Goal: Task Accomplishment & Management: Manage account settings

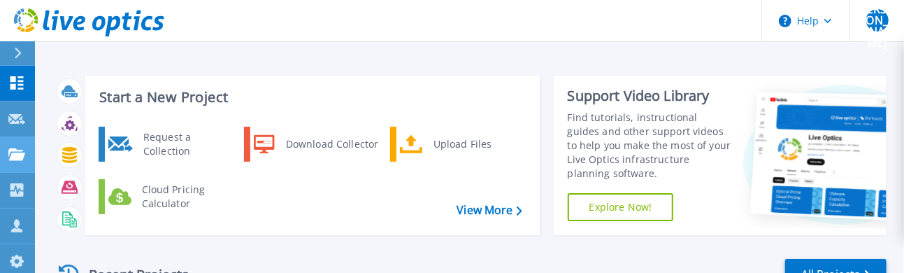
click at [24, 160] on link "Projects Projects" at bounding box center [17, 155] width 35 height 36
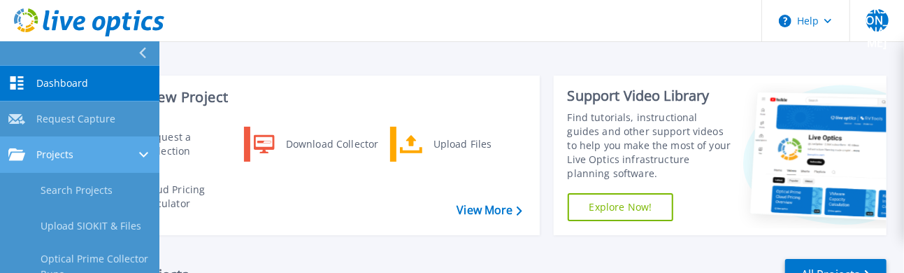
click at [122, 159] on div "Projects" at bounding box center [79, 154] width 143 height 13
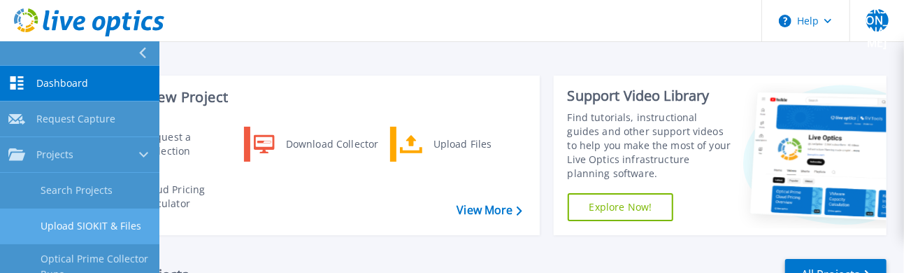
click at [118, 229] on link "Upload SIOKIT & Files" at bounding box center [79, 226] width 159 height 36
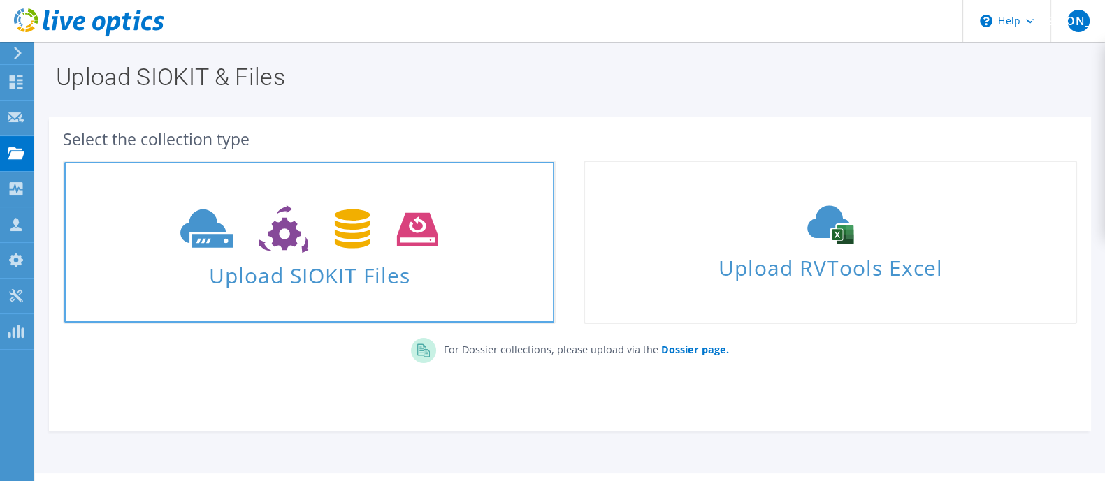
click at [340, 238] on icon at bounding box center [309, 229] width 258 height 48
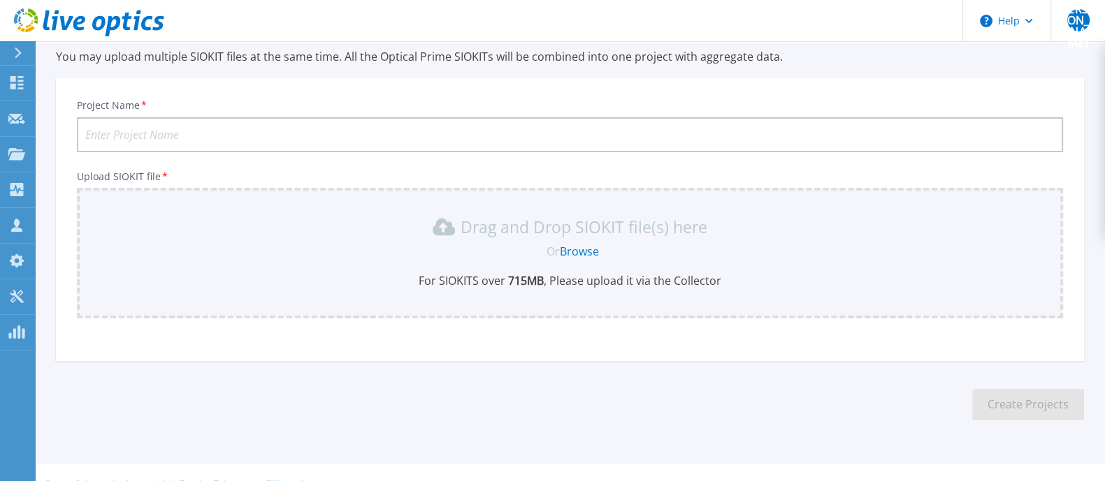
scroll to position [74, 0]
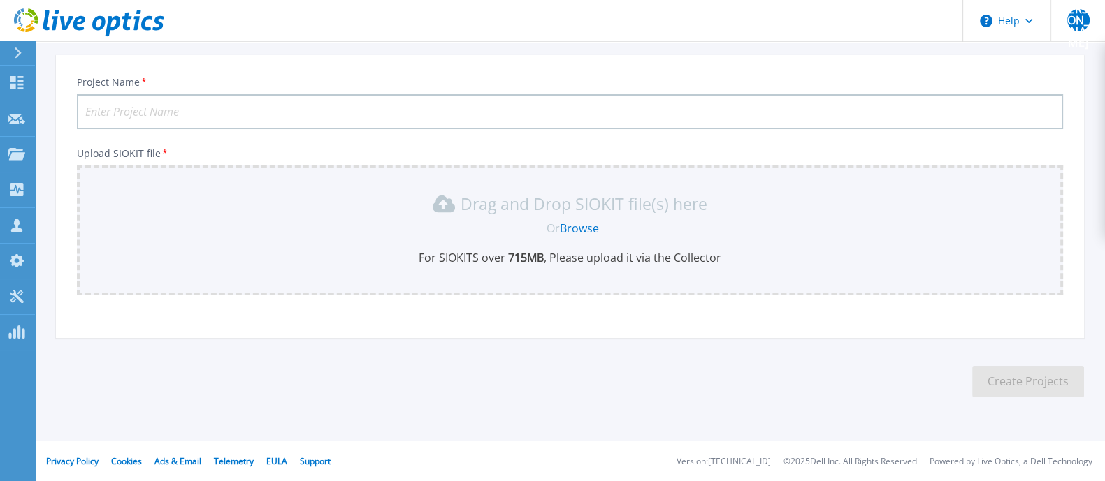
click at [572, 222] on link "Browse" at bounding box center [579, 228] width 39 height 15
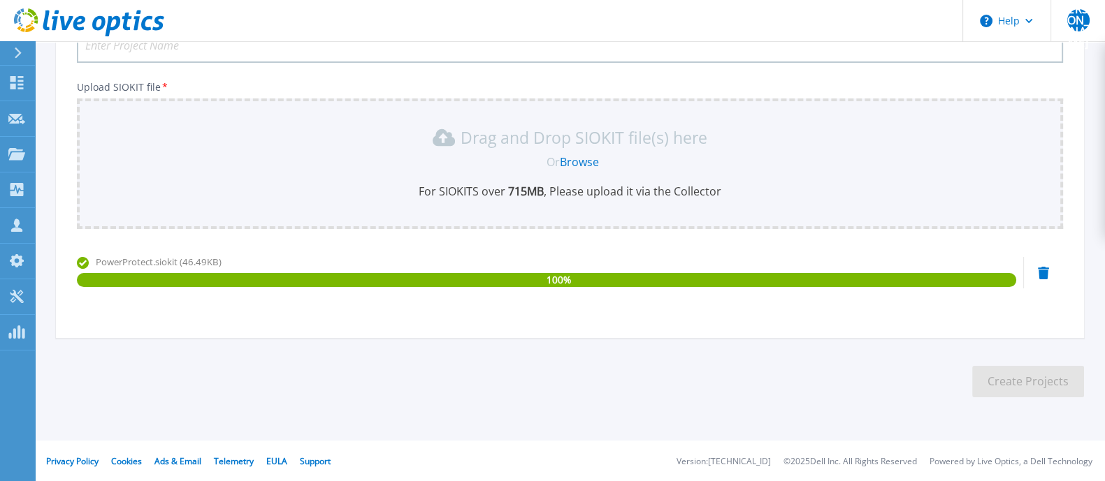
scroll to position [53, 0]
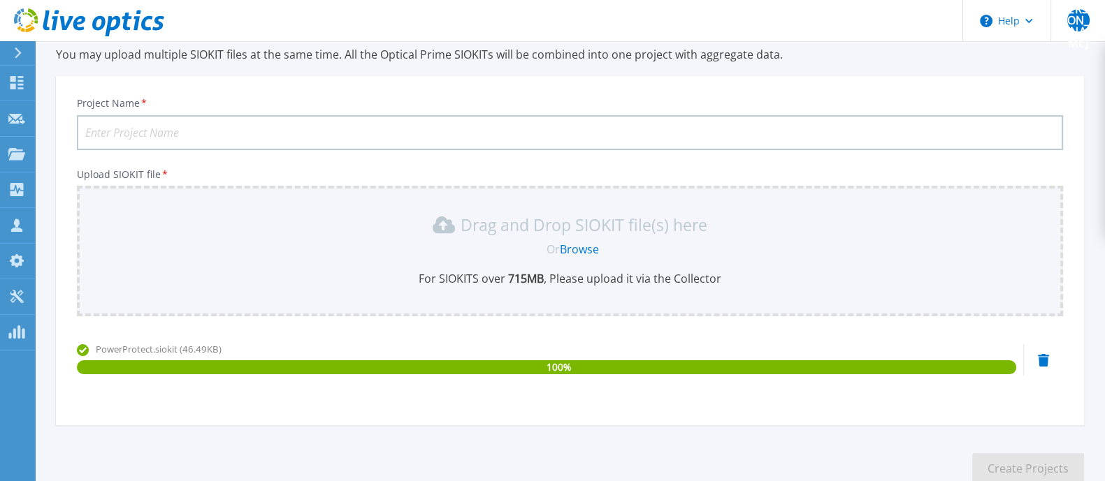
click at [182, 138] on input "Project Name *" at bounding box center [570, 132] width 986 height 35
type input "PPDM"
click at [1011, 454] on button "Create Projects" at bounding box center [1028, 469] width 112 height 31
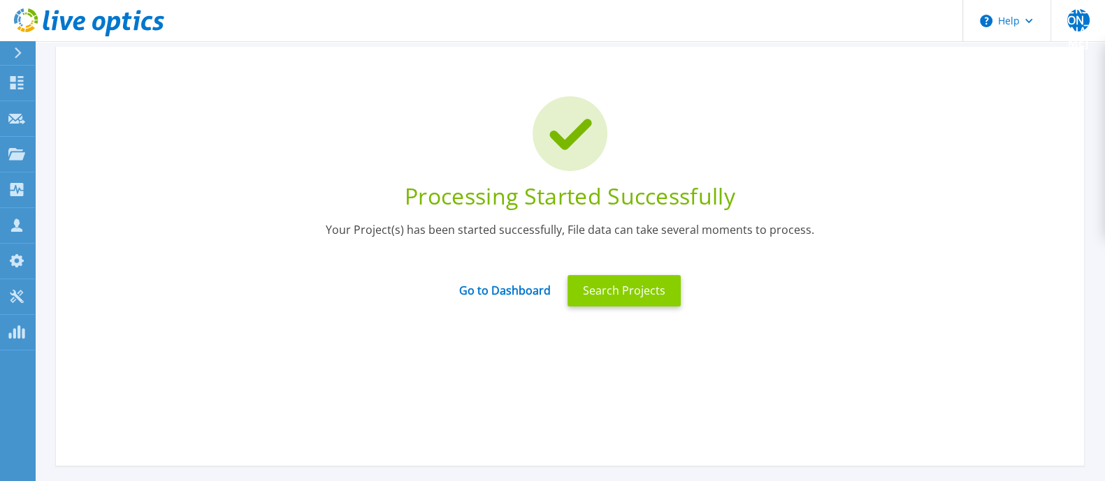
click at [594, 301] on button "Search Projects" at bounding box center [623, 290] width 113 height 31
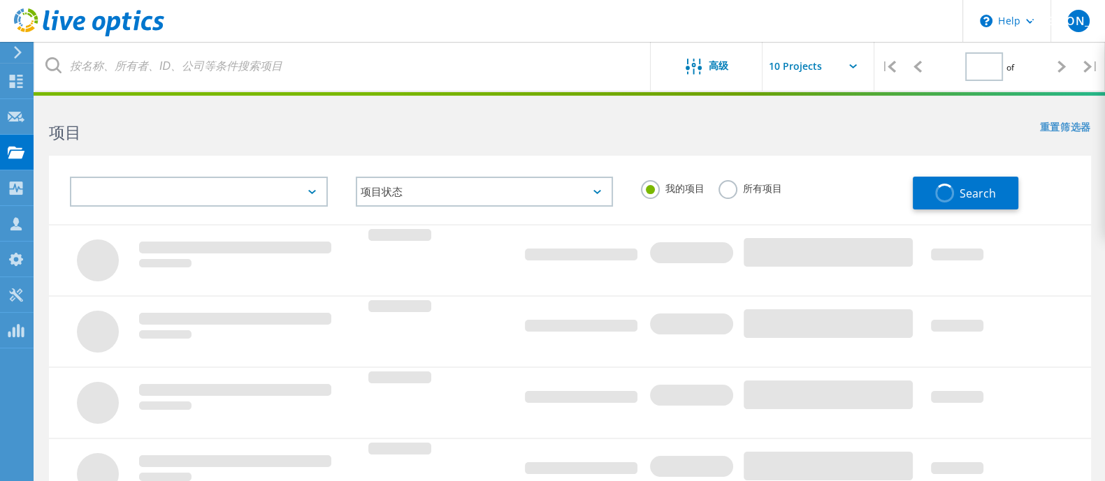
type input "1"
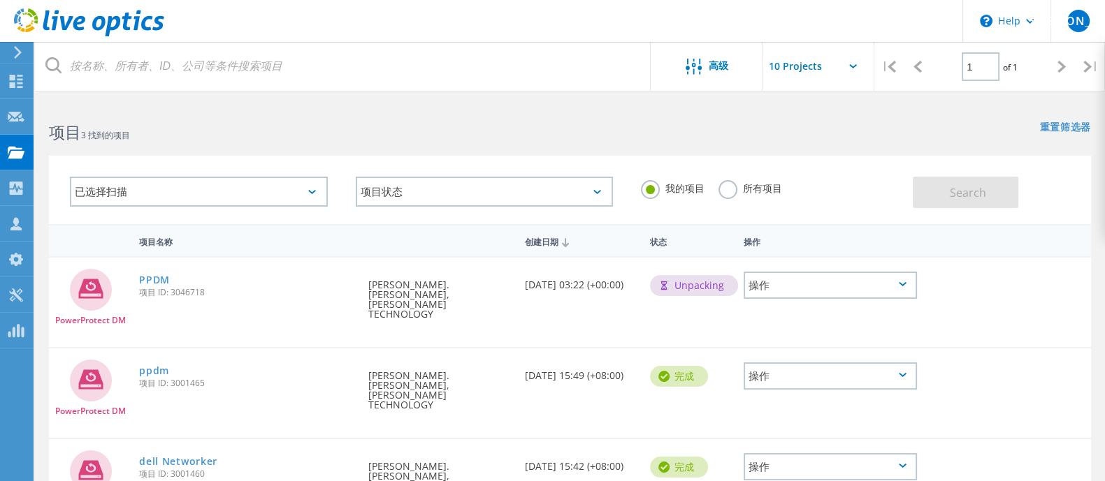
drag, startPoint x: 535, startPoint y: 291, endPoint x: 574, endPoint y: 292, distance: 38.5
click at [574, 292] on div "创建日期 09/09/2025, 03:22 (+00:00)" at bounding box center [580, 281] width 125 height 46
click at [574, 294] on div "创建日期 09/09/2025, 03:22 (+00:00)" at bounding box center [580, 281] width 125 height 46
drag, startPoint x: 678, startPoint y: 287, endPoint x: 688, endPoint y: 287, distance: 10.5
click at [688, 287] on div "Unpacking" at bounding box center [694, 285] width 88 height 21
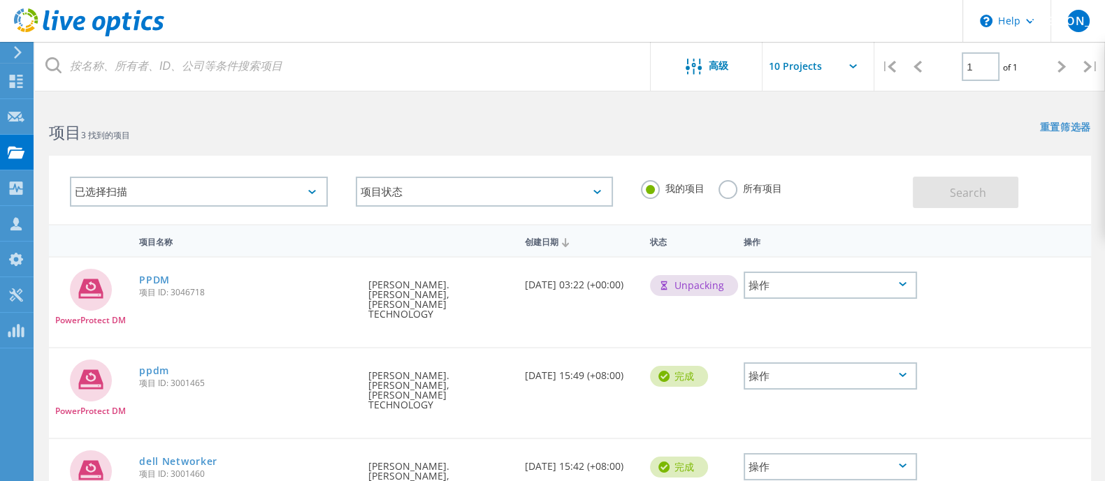
click at [665, 263] on div "Unpacking" at bounding box center [690, 284] width 94 height 52
drag, startPoint x: 667, startPoint y: 292, endPoint x: 727, endPoint y: 286, distance: 59.7
click at [727, 286] on div "Unpacking" at bounding box center [694, 285] width 88 height 21
click at [136, 284] on div "PPDM 项目 ID: 3046718" at bounding box center [246, 284] width 229 height 53
click at [156, 280] on link "PPDM" at bounding box center [154, 280] width 31 height 10
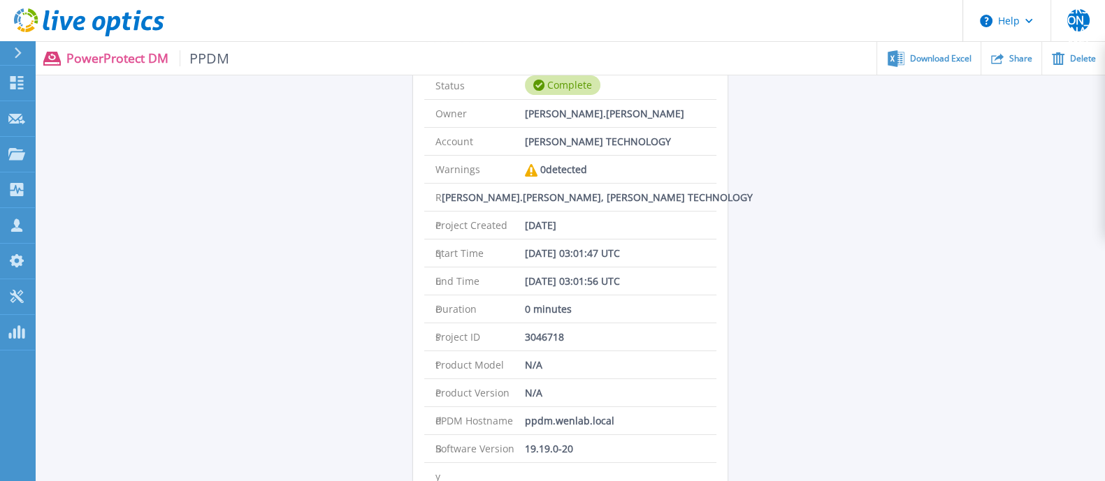
scroll to position [87, 0]
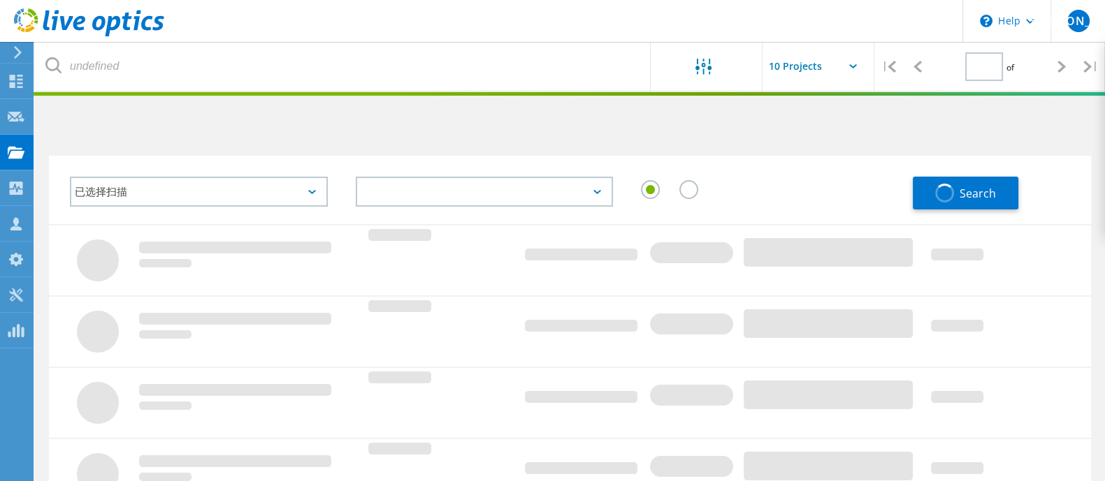
type input "1"
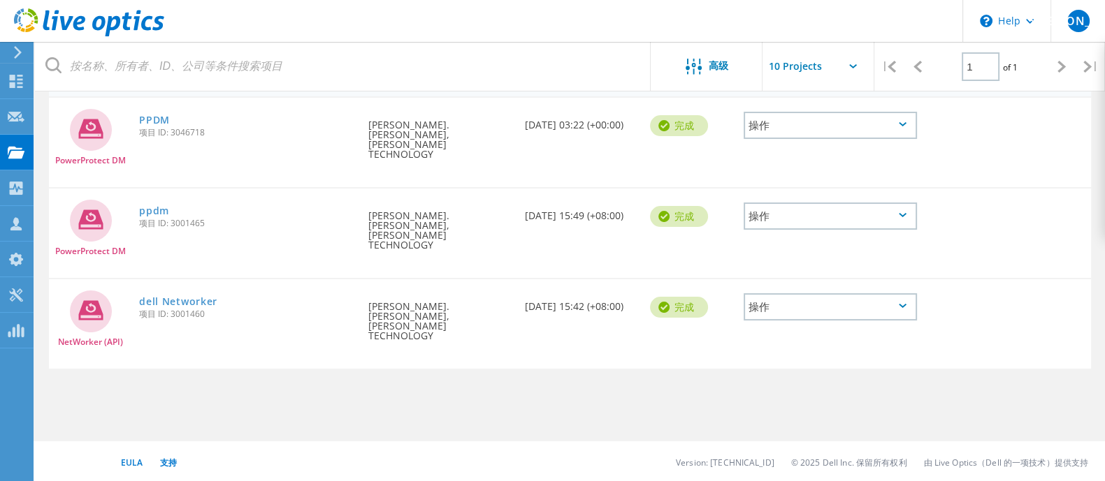
scroll to position [161, 0]
click at [890, 124] on div "操作" at bounding box center [830, 123] width 173 height 27
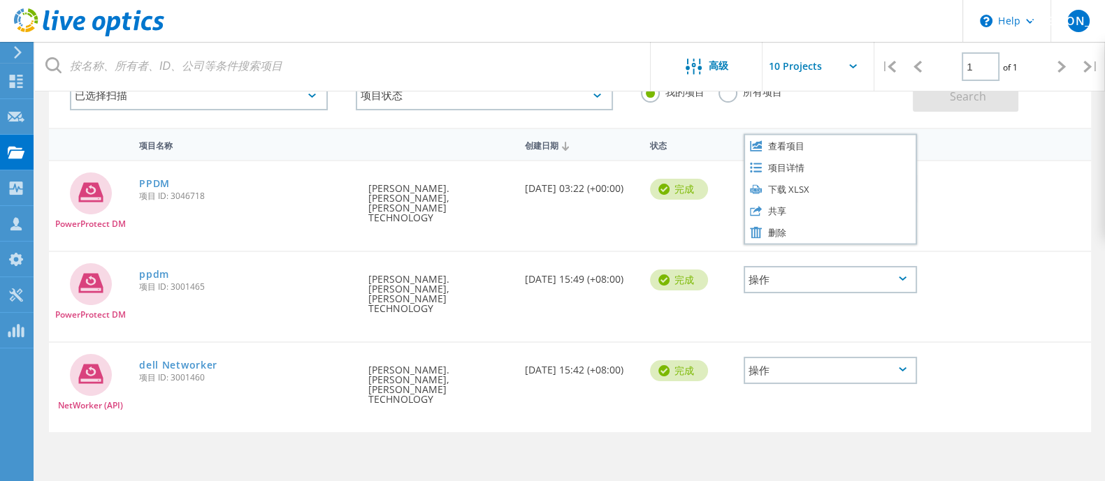
scroll to position [74, 0]
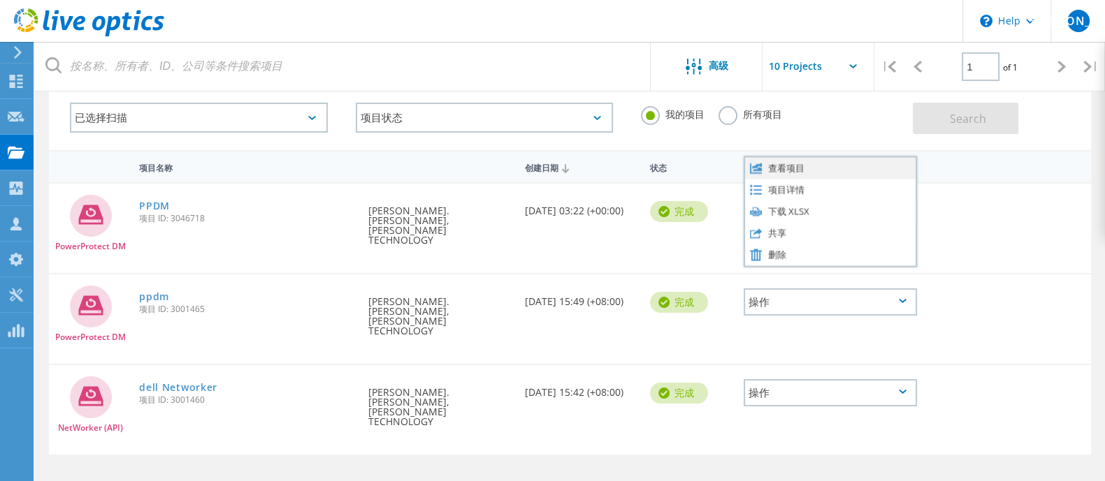
click at [838, 168] on div "查看项目" at bounding box center [830, 168] width 171 height 22
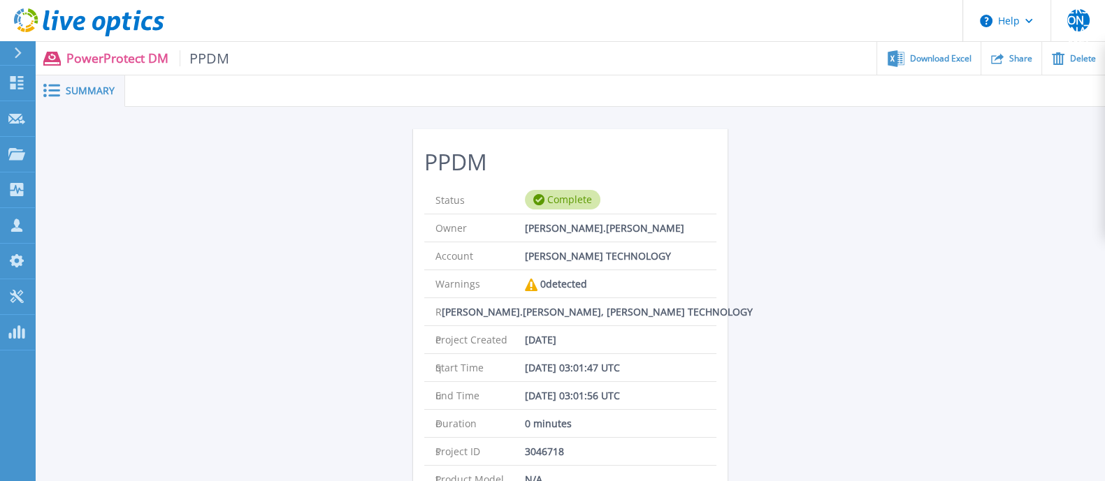
click at [58, 87] on icon at bounding box center [51, 90] width 17 height 13
click at [970, 60] on span "Download Excel" at bounding box center [940, 58] width 61 height 8
click at [915, 274] on div "PPDM Status Complete Owner shawn.pan 潘彥瑋 Account WEN WEI TECHNOLOGY Warnings 0 …" at bounding box center [570, 367] width 1070 height 521
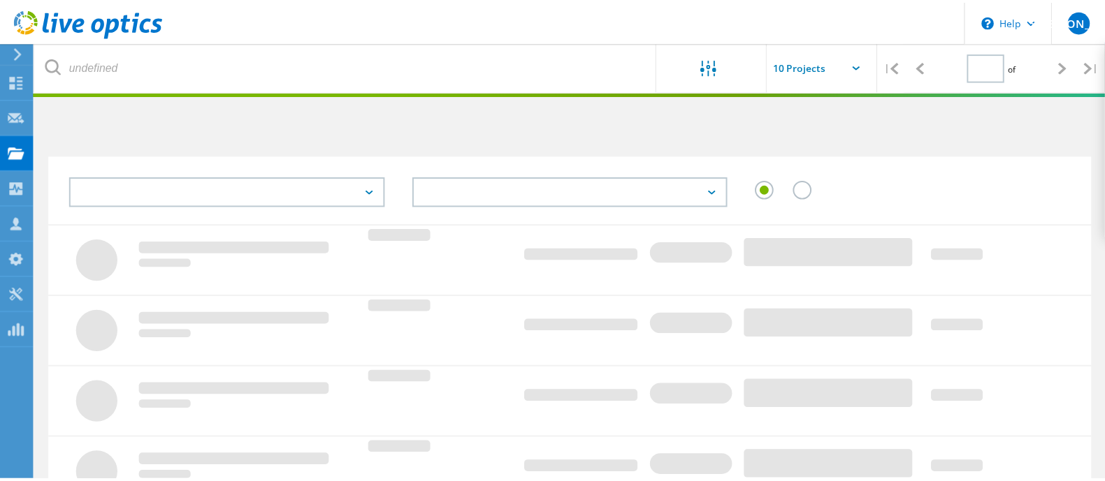
scroll to position [74, 0]
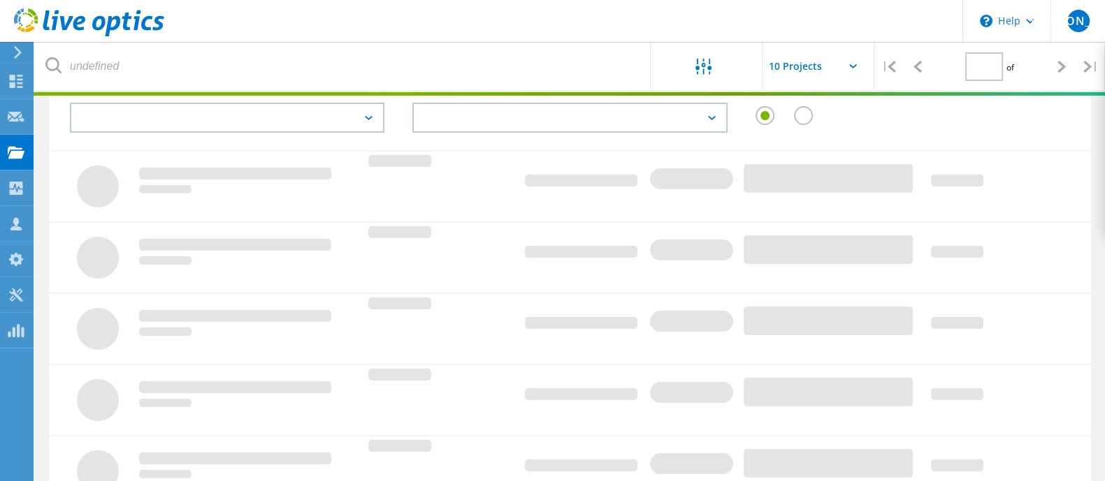
type input "1"
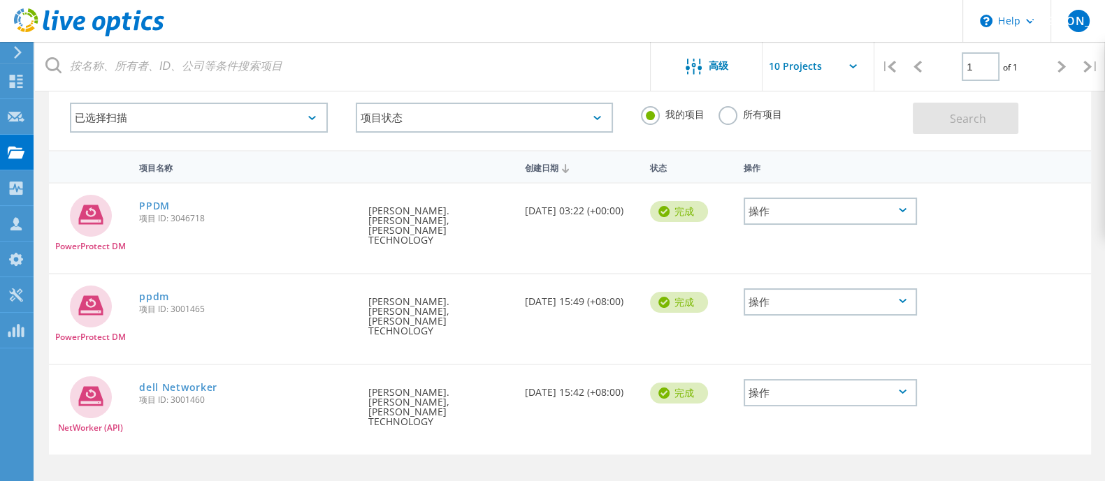
click at [807, 379] on div "操作" at bounding box center [830, 392] width 173 height 27
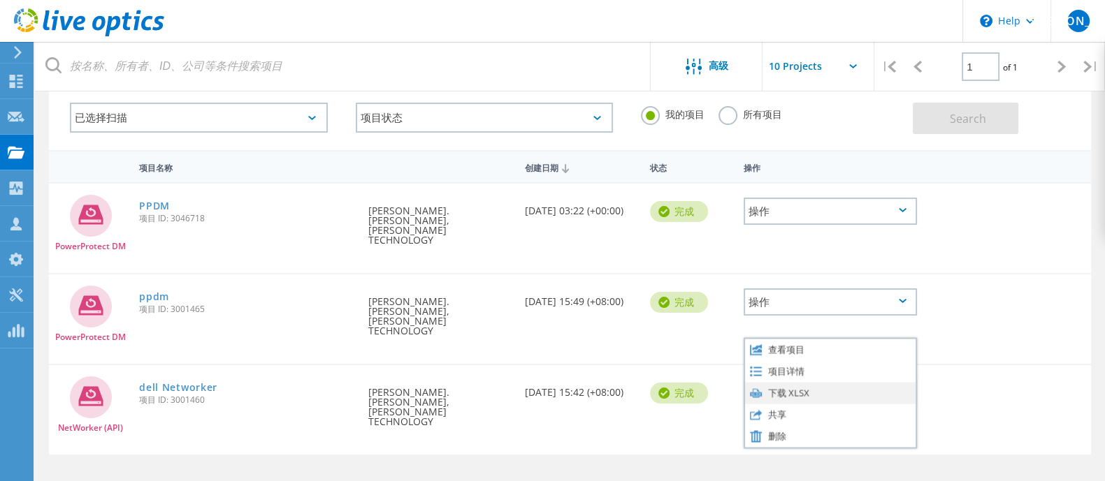
click at [896, 382] on div "下载 XLSX" at bounding box center [830, 393] width 171 height 22
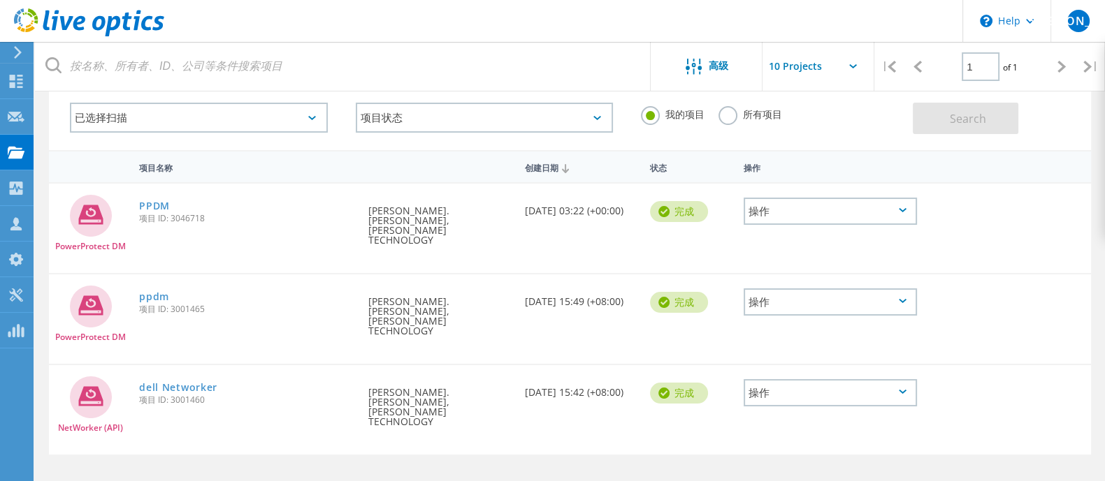
click at [786, 211] on div "操作" at bounding box center [830, 211] width 173 height 27
click at [857, 379] on div "操作" at bounding box center [830, 392] width 173 height 27
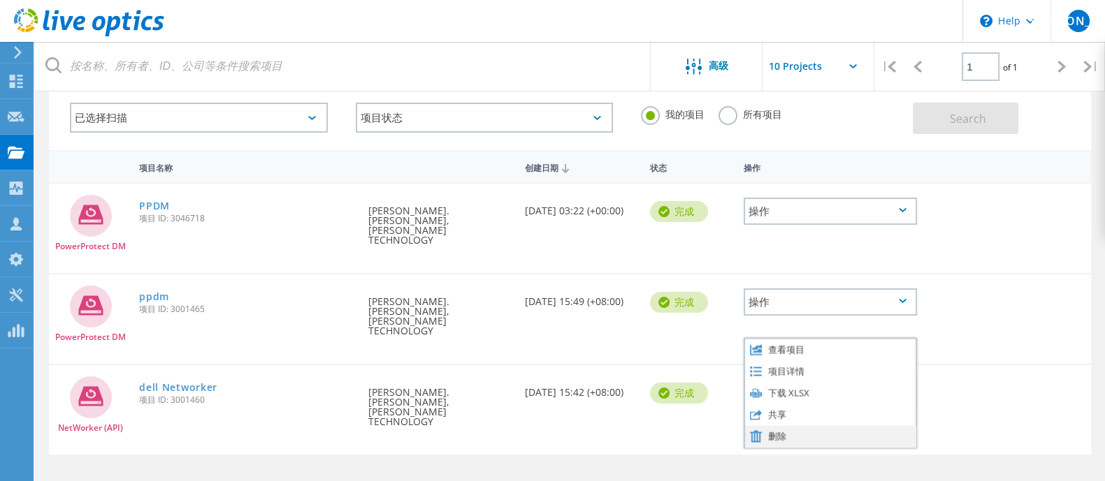
click at [811, 426] on div "删除" at bounding box center [830, 437] width 171 height 22
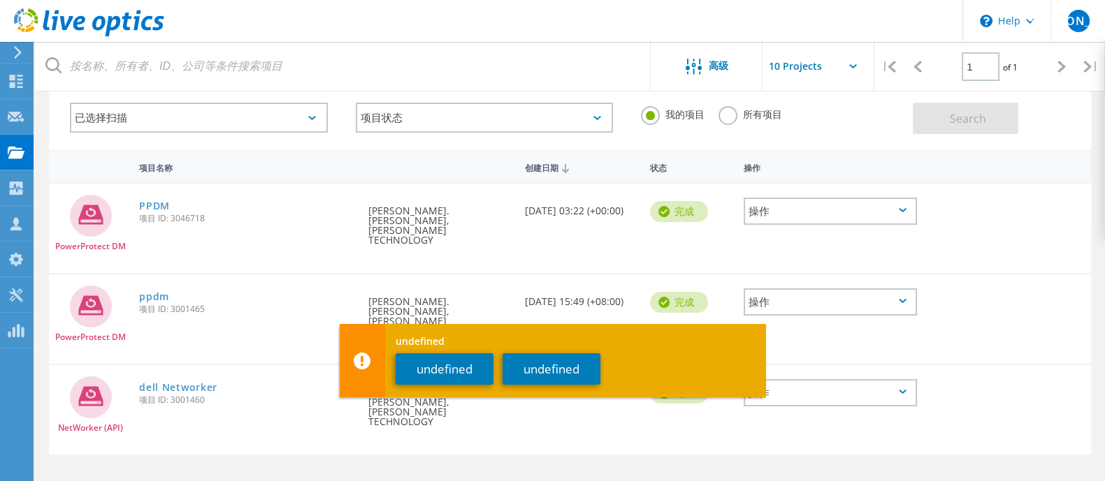
click at [990, 365] on div at bounding box center [965, 383] width 83 height 36
drag, startPoint x: 978, startPoint y: 274, endPoint x: 911, endPoint y: 294, distance: 70.6
click at [978, 275] on div at bounding box center [965, 293] width 83 height 36
click at [583, 369] on button "undefined" at bounding box center [551, 369] width 98 height 31
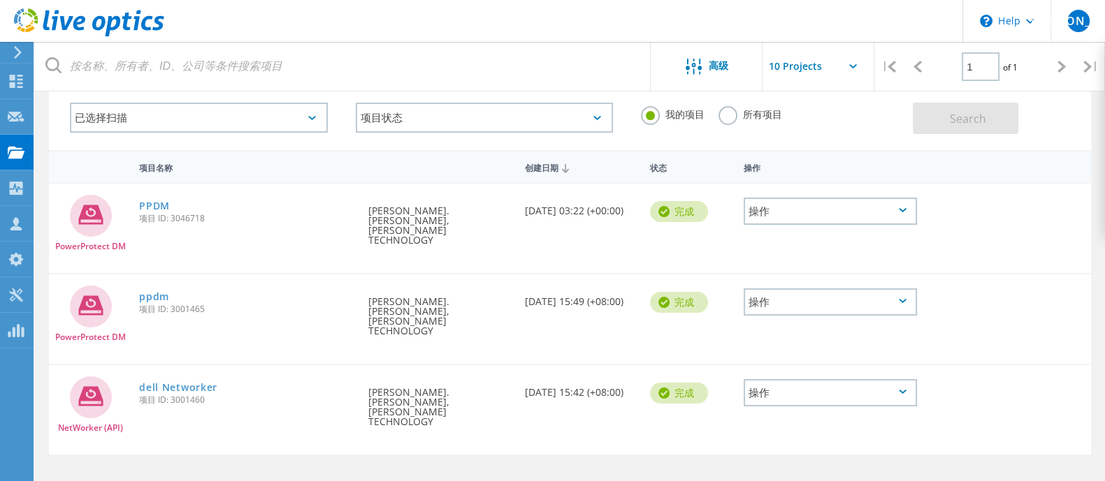
click at [816, 379] on div "操作" at bounding box center [830, 392] width 173 height 27
click at [993, 321] on div "PowerProtect DM ppdm 项目 ID: 3001465 申请人 [PERSON_NAME].[PERSON_NAME], [PERSON_NA…" at bounding box center [570, 319] width 1042 height 89
click at [874, 289] on div "操作" at bounding box center [830, 302] width 173 height 27
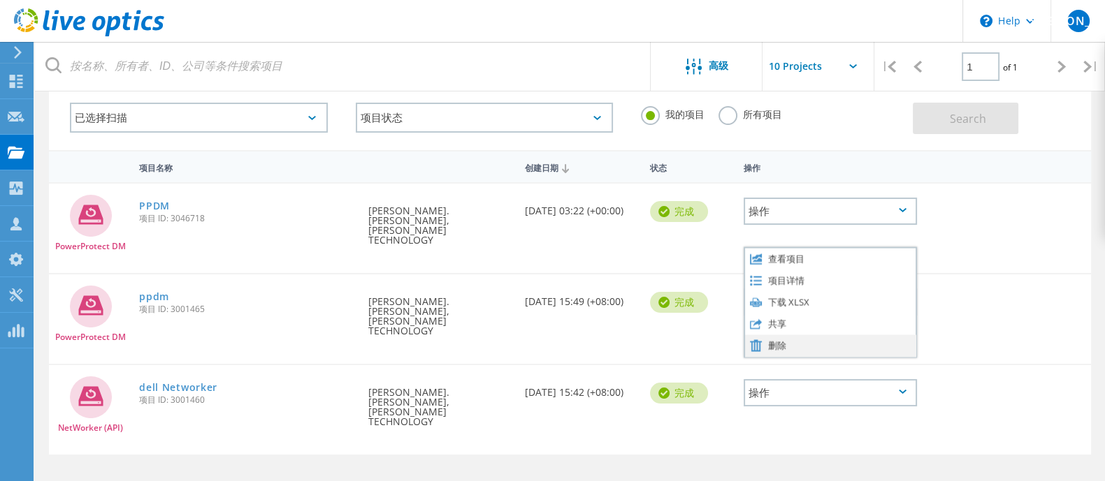
click at [807, 335] on div "删除" at bounding box center [830, 346] width 171 height 22
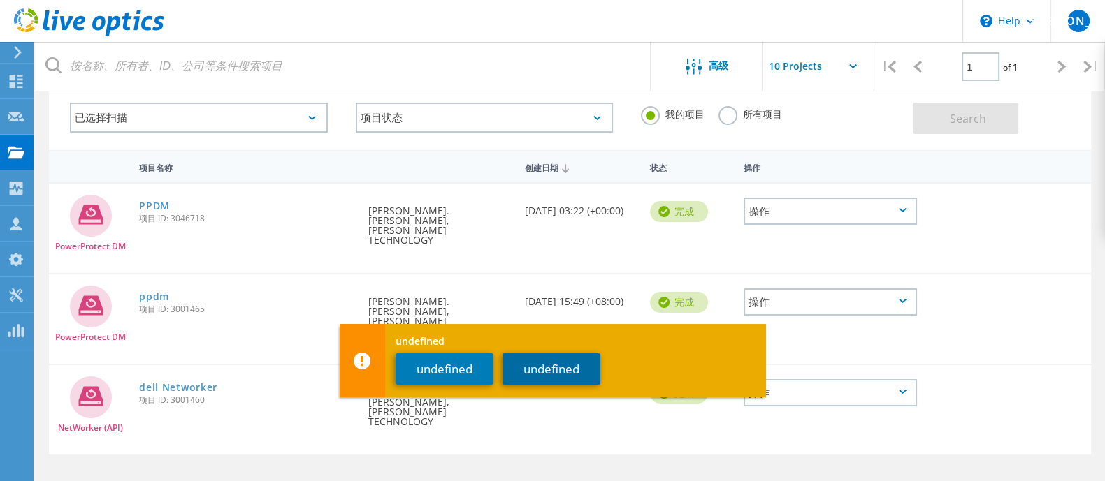
click at [577, 369] on button "undefined" at bounding box center [551, 369] width 98 height 31
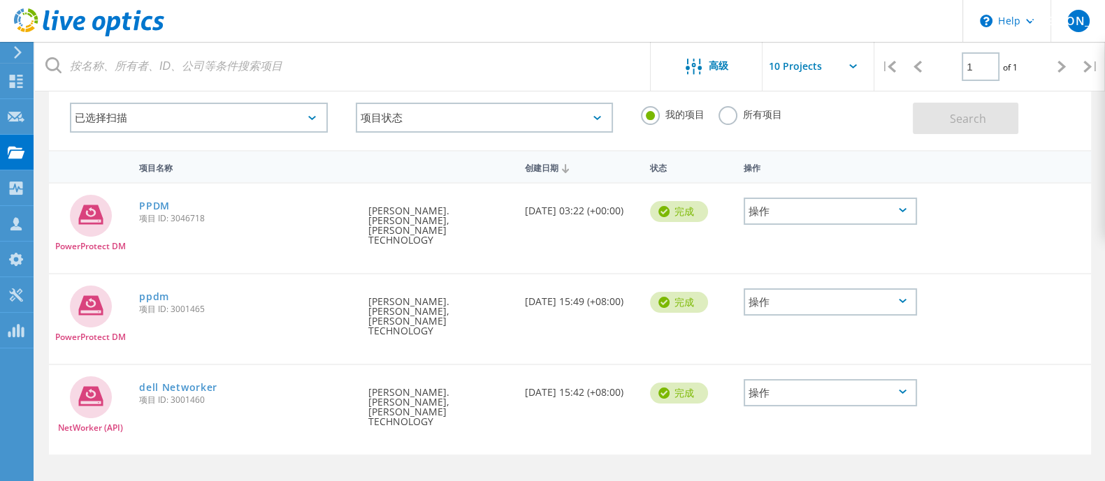
click at [1045, 302] on div "PowerProtect DM ppdm 项目 ID: 3001465 申请人 [PERSON_NAME].[PERSON_NAME], [PERSON_NA…" at bounding box center [570, 319] width 1042 height 89
drag, startPoint x: 884, startPoint y: 210, endPoint x: 845, endPoint y: 256, distance: 60.0
click at [884, 210] on div "操作" at bounding box center [830, 211] width 173 height 27
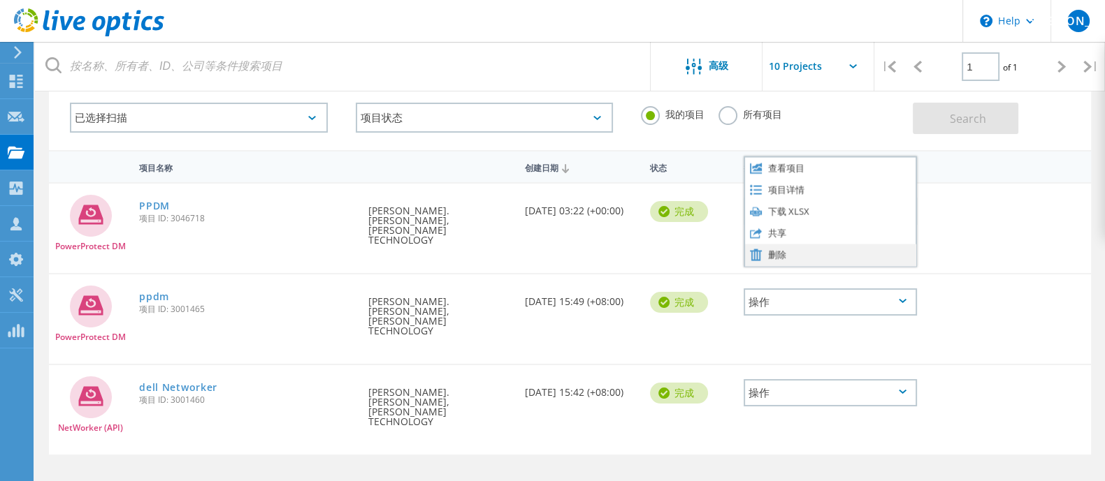
click at [840, 254] on div "删除" at bounding box center [830, 255] width 171 height 22
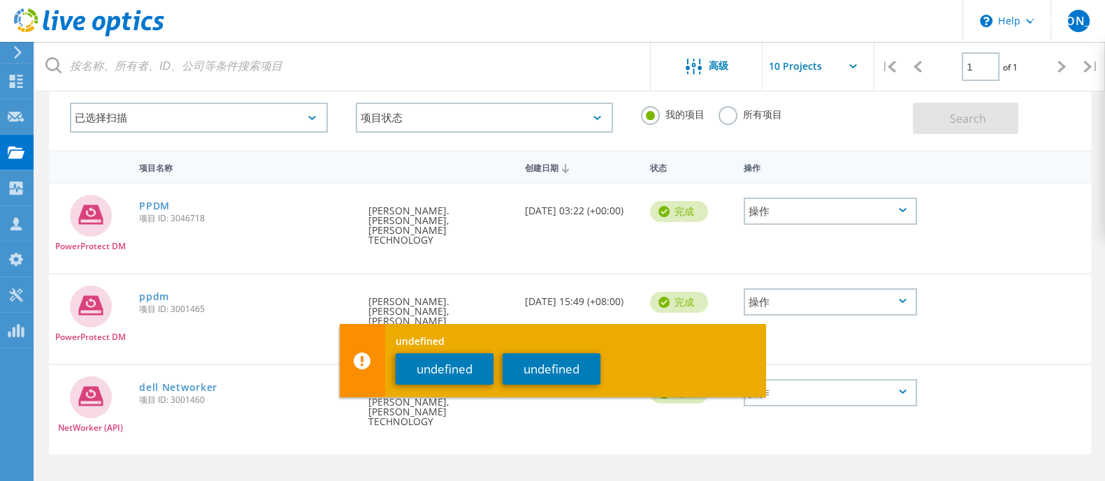
click at [971, 275] on div at bounding box center [965, 293] width 83 height 36
click at [396, 357] on button "undefined" at bounding box center [445, 369] width 98 height 31
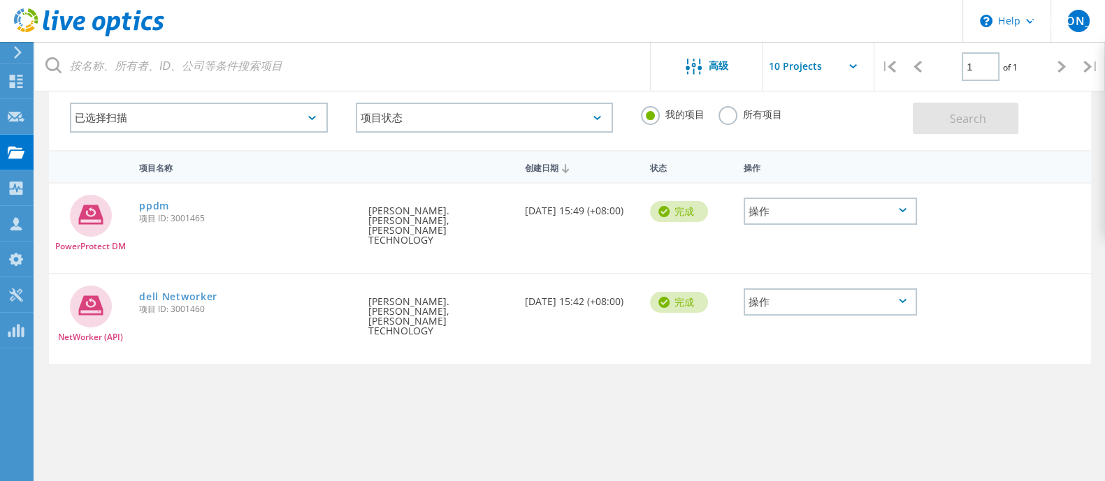
click at [871, 292] on div "操作" at bounding box center [830, 302] width 173 height 27
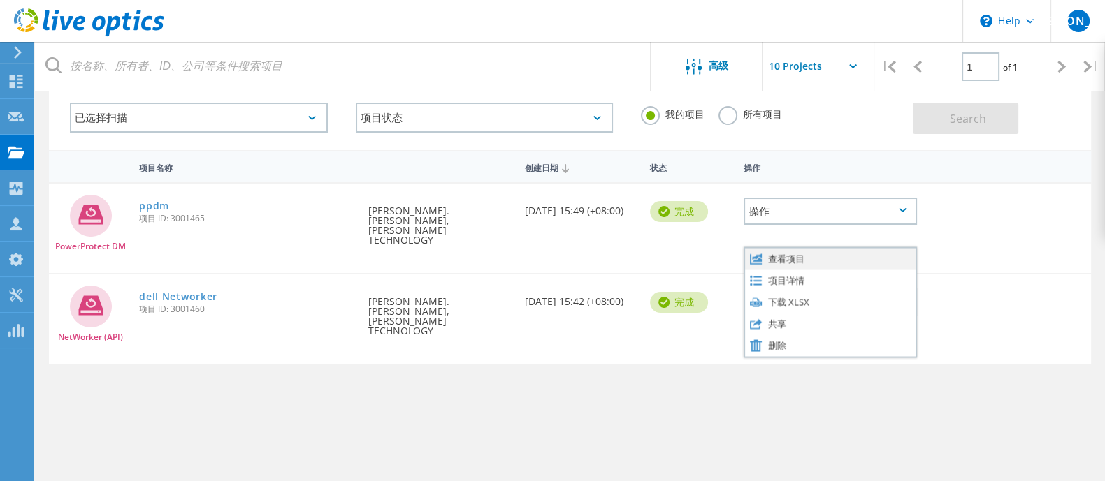
drag, startPoint x: 770, startPoint y: 324, endPoint x: 800, endPoint y: 231, distance: 97.7
click at [802, 247] on div "查看项目 项目详情 下载 XLSX 共享 删除" at bounding box center [830, 302] width 173 height 111
click at [795, 212] on div "操作" at bounding box center [830, 211] width 173 height 27
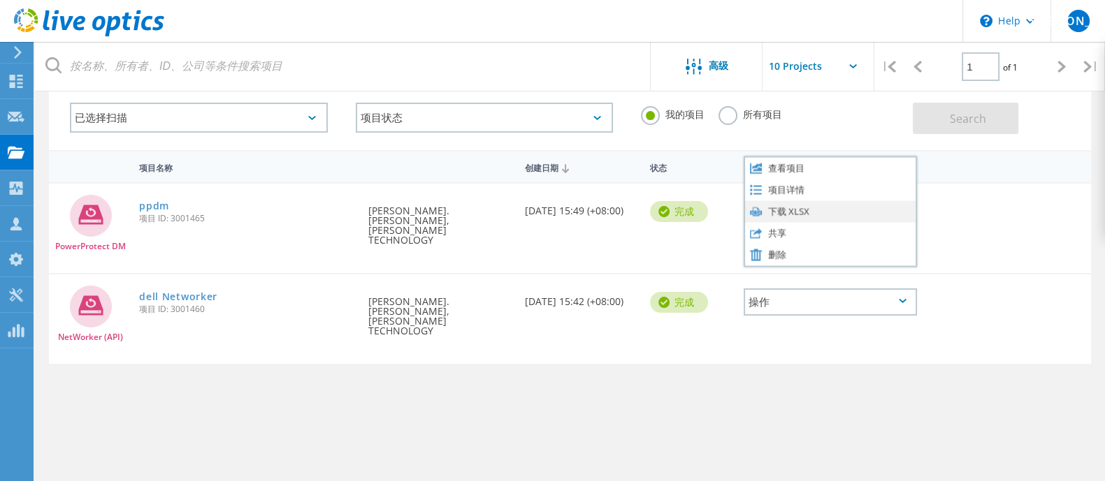
click at [807, 212] on div "下载 XLSX" at bounding box center [830, 212] width 171 height 22
click at [579, 407] on div "undefined undefined undefined" at bounding box center [553, 371] width 426 height 73
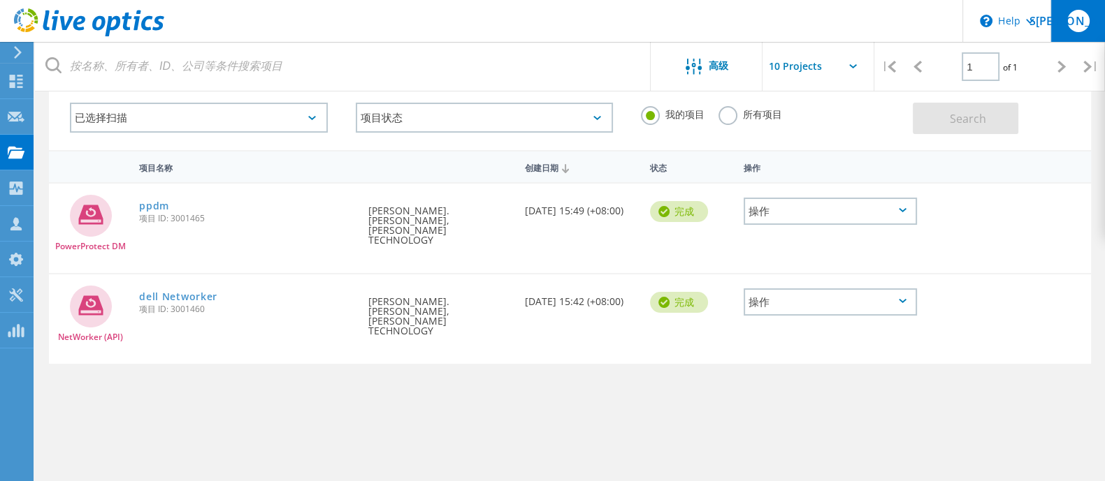
click at [1073, 21] on span "S[PERSON_NAME]" at bounding box center [1078, 20] width 98 height 11
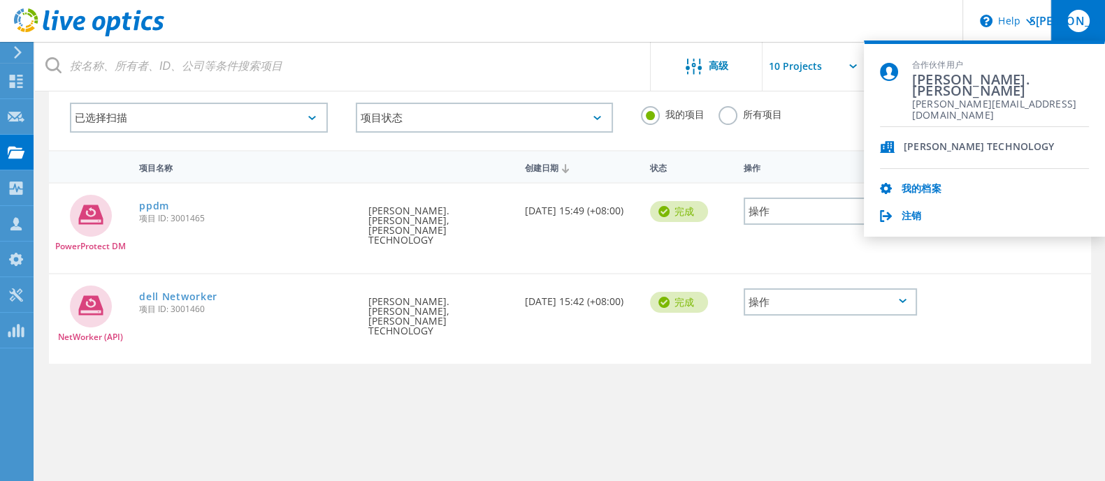
click at [1073, 21] on span "S[PERSON_NAME]" at bounding box center [1078, 20] width 98 height 11
